Goal: Information Seeking & Learning: Check status

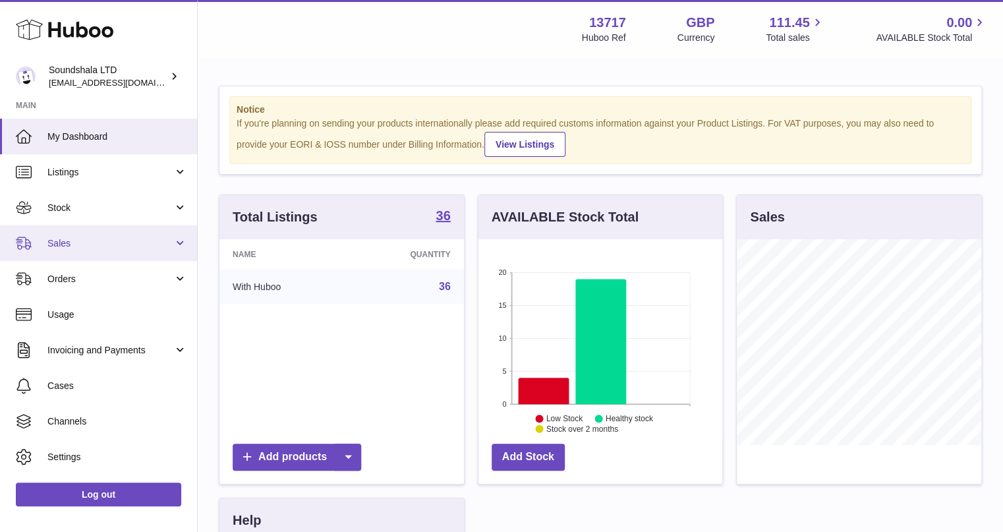
scroll to position [658769, 658730]
click at [80, 249] on link "Sales" at bounding box center [98, 243] width 197 height 36
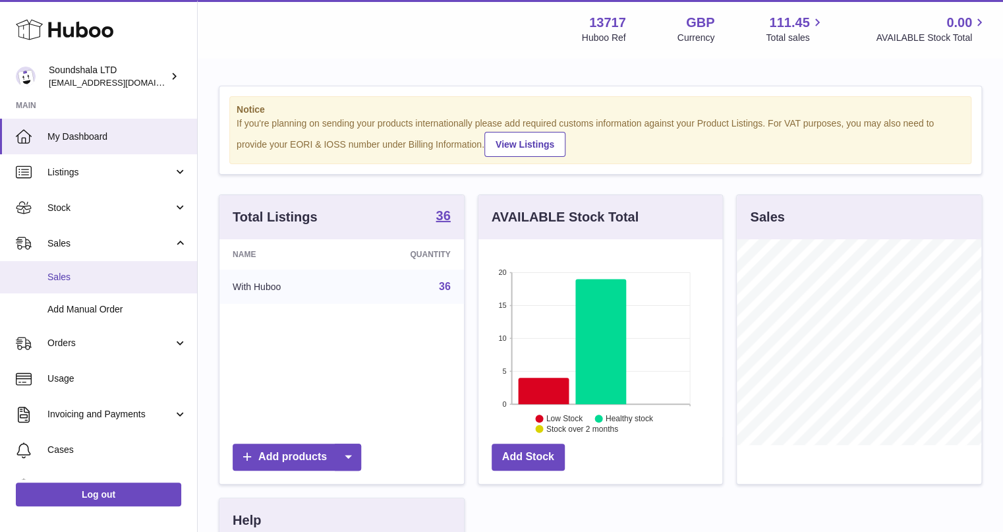
click at [86, 284] on link "Sales" at bounding box center [98, 277] width 197 height 32
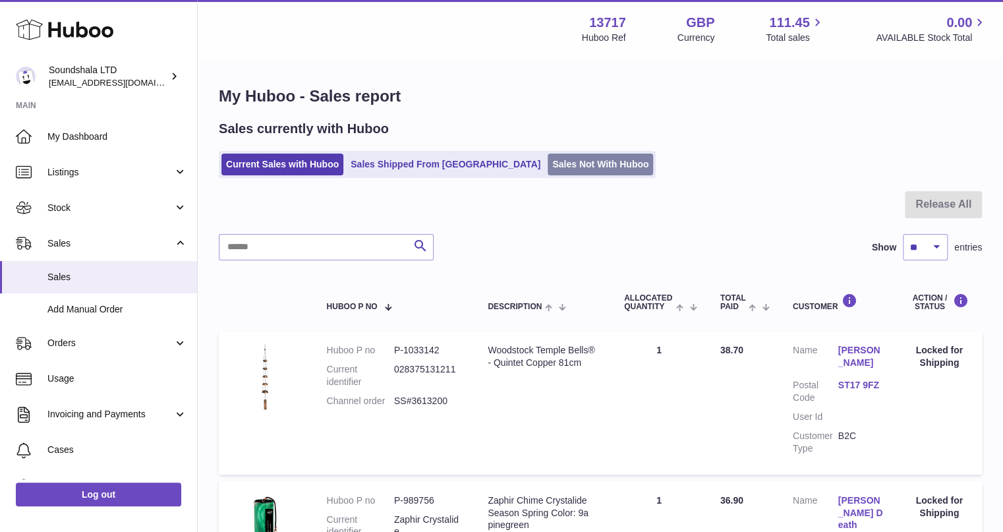
click at [552, 162] on link "Sales Not With Huboo" at bounding box center [600, 165] width 105 height 22
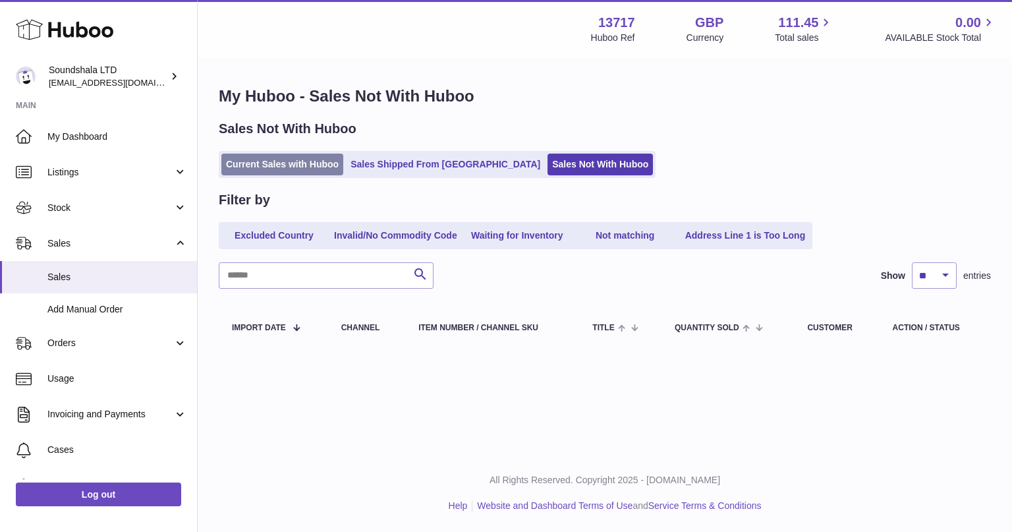
click at [282, 166] on link "Current Sales with Huboo" at bounding box center [282, 165] width 122 height 22
